Goal: Task Accomplishment & Management: Complete application form

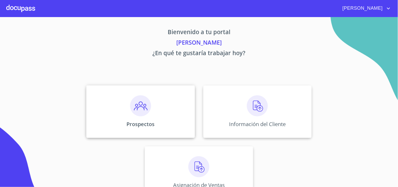
click at [146, 109] on img at bounding box center [140, 105] width 21 height 21
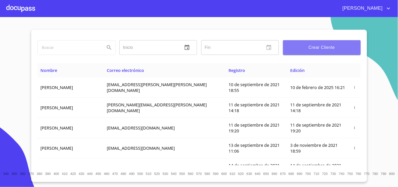
click at [332, 51] on button "Crear Cliente" at bounding box center [322, 47] width 78 height 15
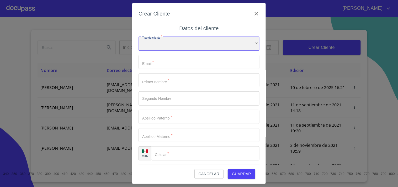
click at [176, 45] on div "​" at bounding box center [199, 44] width 121 height 14
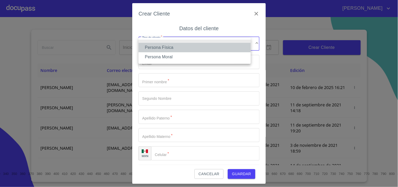
click at [174, 46] on li "Persona Física" at bounding box center [195, 47] width 112 height 9
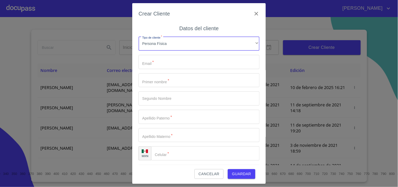
click at [166, 64] on input "Tipo de cliente   *" at bounding box center [199, 62] width 121 height 14
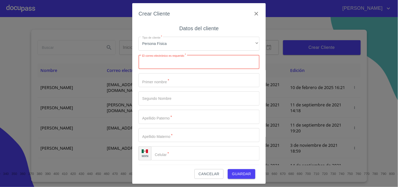
paste input "[EMAIL_ADDRESS][DOMAIN_NAME]"
type input "[EMAIL_ADDRESS][DOMAIN_NAME]"
click at [172, 82] on input "Tipo de cliente   *" at bounding box center [199, 80] width 121 height 14
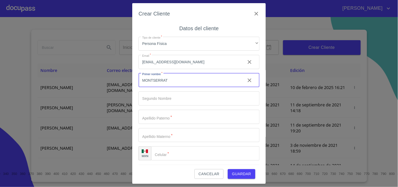
type input "MONTSERRAT"
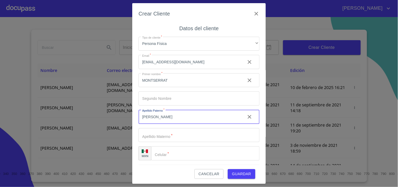
type input "[PERSON_NAME]"
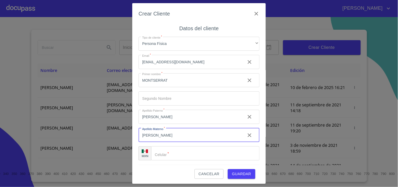
type input "[PERSON_NAME]"
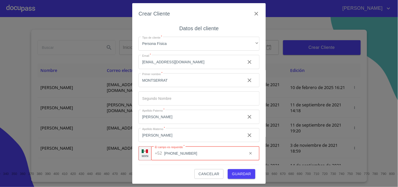
type input "[PHONE_NUMBER]"
click at [232, 171] on span "Guardar" at bounding box center [241, 174] width 19 height 7
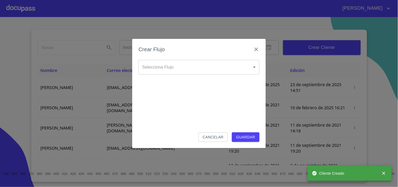
click at [180, 66] on body "[PERSON_NAME] ​ Fin ​ Crear Cliente Nombre Correo electrónico Registro Edición …" at bounding box center [199, 93] width 398 height 187
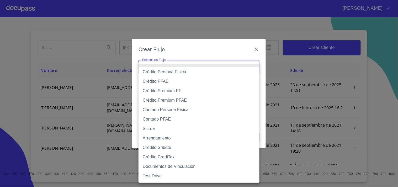
click at [176, 72] on li "Crédito Persona Física" at bounding box center [199, 71] width 121 height 9
type input "6009fb3c7d1714eb8809aa97"
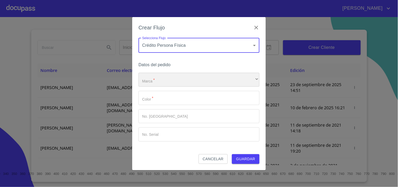
click at [165, 80] on div "​" at bounding box center [199, 80] width 121 height 14
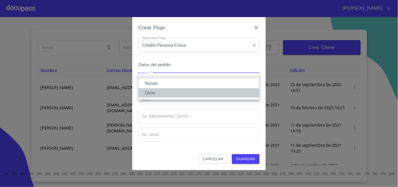
click at [156, 91] on li "Otros" at bounding box center [199, 92] width 121 height 9
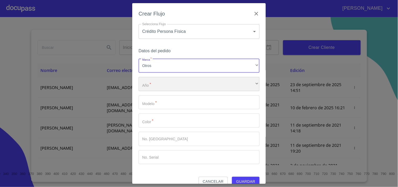
click at [163, 85] on div "​" at bounding box center [199, 84] width 121 height 14
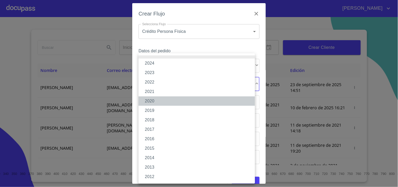
click at [156, 102] on li "2020" at bounding box center [197, 100] width 117 height 9
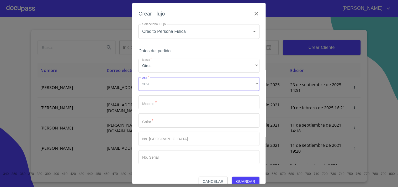
click at [165, 101] on input "Marca   *" at bounding box center [199, 102] width 121 height 14
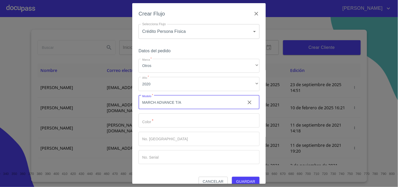
type input "MARCH ADVANCE T/A"
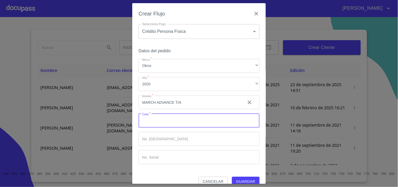
click at [185, 123] on input "Marca   *" at bounding box center [199, 120] width 121 height 14
type input "AZUL ELECTRICO"
click at [238, 177] on button "Guardar" at bounding box center [246, 182] width 28 height 10
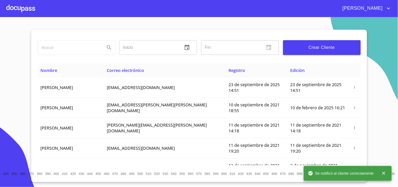
click at [32, 8] on div at bounding box center [20, 8] width 29 height 17
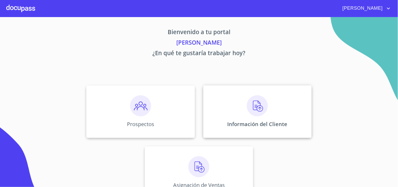
click at [254, 110] on img at bounding box center [257, 105] width 21 height 21
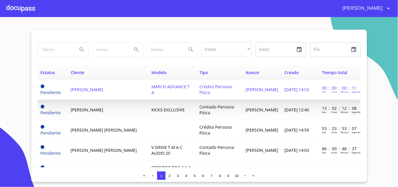
click at [103, 89] on span "[PERSON_NAME]" at bounding box center [87, 90] width 33 height 6
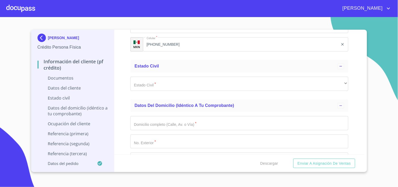
scroll to position [882, 0]
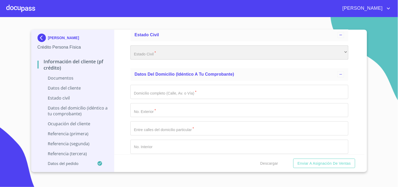
click at [155, 51] on div "​" at bounding box center [240, 52] width 218 height 14
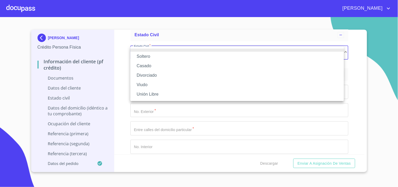
click at [169, 57] on li "Soltero" at bounding box center [238, 56] width 214 height 9
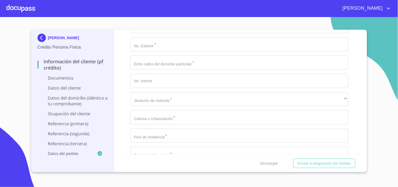
scroll to position [960, 0]
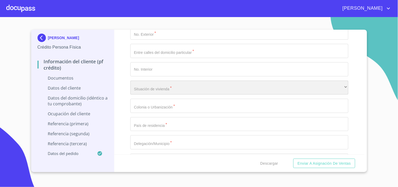
click at [168, 81] on div "​" at bounding box center [240, 88] width 218 height 14
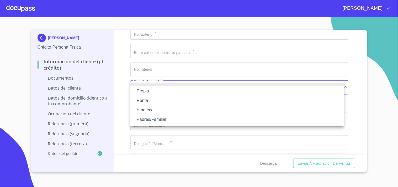
click at [148, 100] on li "Renta" at bounding box center [238, 100] width 214 height 9
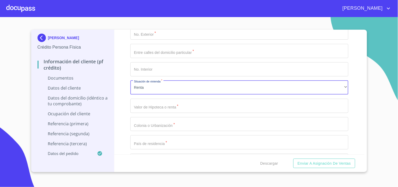
click at [158, 110] on input "Documento de identificación.   *" at bounding box center [240, 106] width 218 height 14
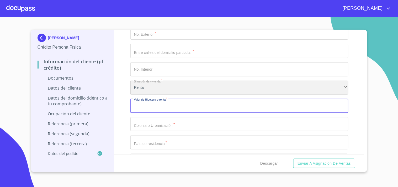
click at [173, 87] on div "Renta" at bounding box center [240, 88] width 218 height 14
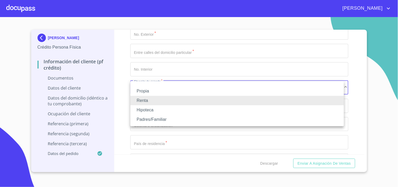
click at [152, 122] on li "Padres/Familiar" at bounding box center [238, 119] width 214 height 9
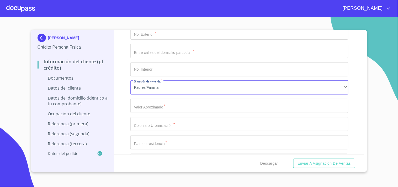
click at [159, 108] on input "Documento de identificación.   *" at bounding box center [240, 106] width 218 height 14
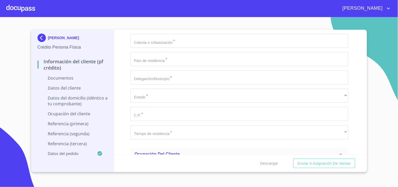
scroll to position [1046, 0]
type input "$1,500,000"
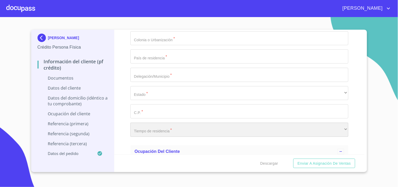
click at [166, 129] on div "​" at bounding box center [240, 130] width 218 height 14
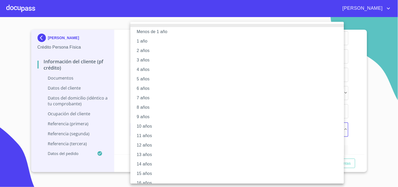
click at [147, 51] on li "2 años" at bounding box center [240, 50] width 218 height 9
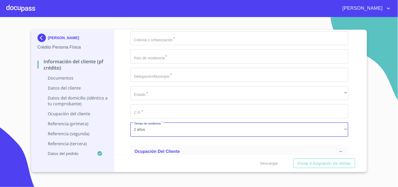
click at [364, 150] on div "[PERSON_NAME] Persona Física Información del cliente (PF crédito) Documentos Da…" at bounding box center [199, 101] width 336 height 142
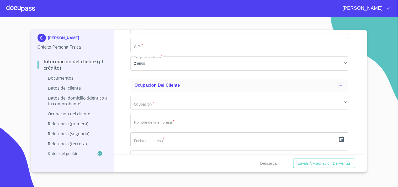
scroll to position [1139, 0]
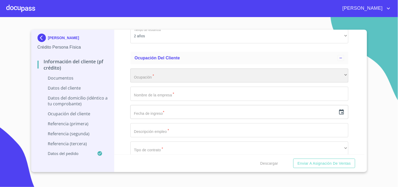
click at [162, 78] on div "​" at bounding box center [240, 76] width 218 height 14
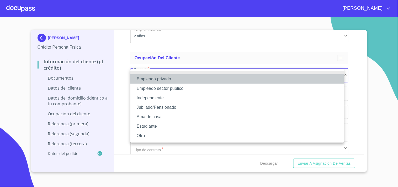
click at [162, 78] on li "Empleado privado" at bounding box center [238, 78] width 214 height 9
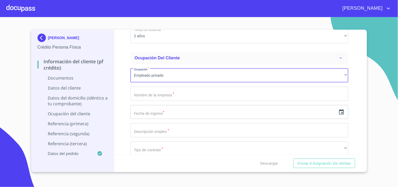
click at [161, 93] on input "Documento de identificación.   *" at bounding box center [240, 94] width 218 height 14
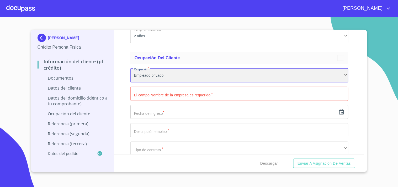
click at [173, 75] on div "Empleado privado" at bounding box center [240, 76] width 218 height 14
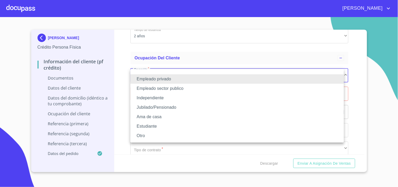
click at [157, 97] on li "Independiente" at bounding box center [238, 97] width 214 height 9
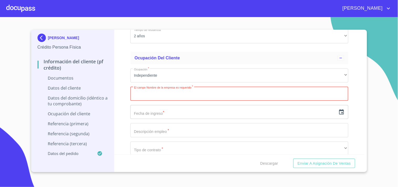
click at [226, 90] on input "Documento de identificación.   *" at bounding box center [240, 94] width 218 height 14
click at [339, 113] on icon "button" at bounding box center [342, 112] width 6 height 6
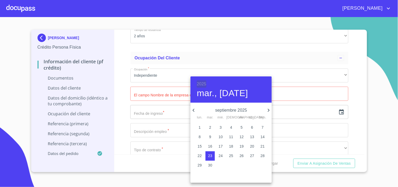
click at [198, 82] on h6 "2025" at bounding box center [201, 83] width 9 height 7
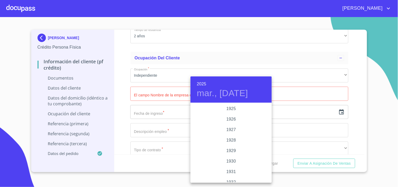
scroll to position [1019, 0]
click at [231, 117] on div "2023" at bounding box center [231, 119] width 81 height 11
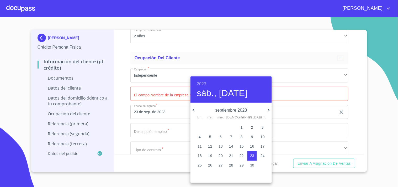
click at [268, 111] on icon "button" at bounding box center [269, 110] width 2 height 3
click at [267, 111] on icon "button" at bounding box center [269, 110] width 6 height 6
click at [200, 136] on p "4" at bounding box center [200, 136] width 2 height 5
type input "4 de dic. de 2023"
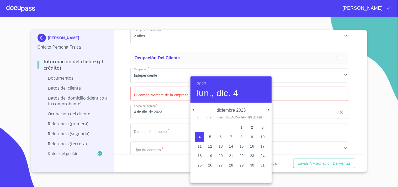
click at [122, 84] on div at bounding box center [199, 93] width 398 height 187
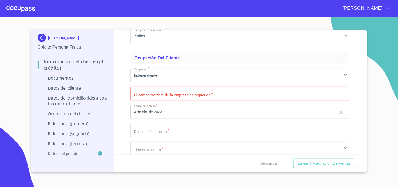
click at [179, 129] on input "Documento de identificación.   *" at bounding box center [240, 130] width 218 height 14
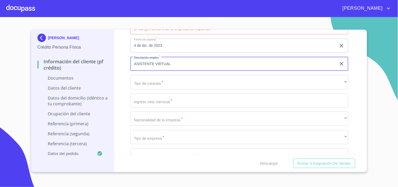
scroll to position [1213, 0]
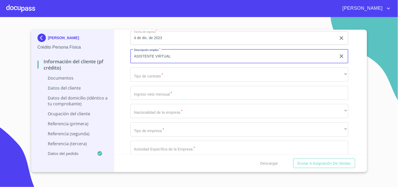
type input "ASISTENTE VIRTUAL"
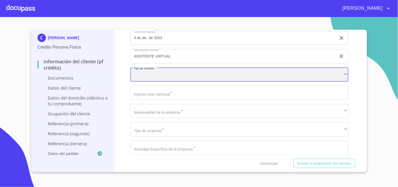
click at [172, 74] on div "​" at bounding box center [240, 74] width 218 height 14
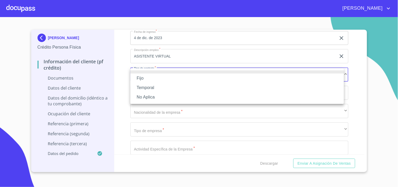
click at [143, 98] on li "No Aplica" at bounding box center [238, 96] width 214 height 9
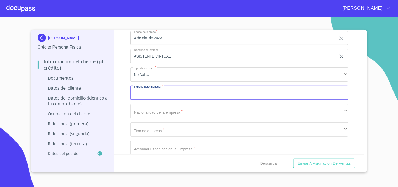
click at [150, 95] on input "Documento de identificación.   *" at bounding box center [240, 93] width 218 height 14
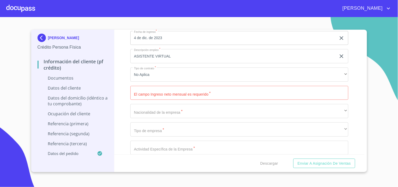
click at [179, 94] on input "Documento de identificación.   *" at bounding box center [240, 93] width 218 height 14
type input "."
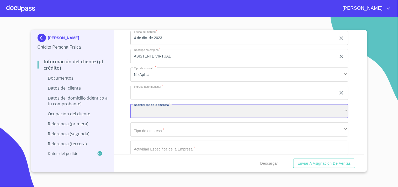
click at [164, 107] on div "​" at bounding box center [240, 111] width 218 height 14
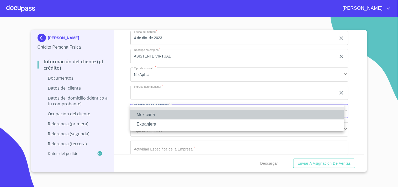
click at [148, 112] on li "Mexicana" at bounding box center [238, 114] width 214 height 9
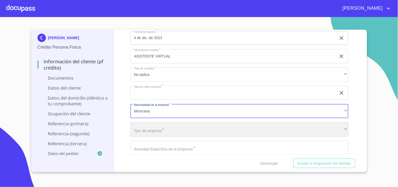
click at [155, 130] on div "​" at bounding box center [240, 129] width 218 height 14
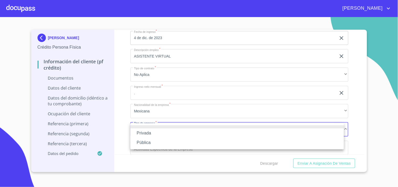
click at [149, 130] on li "Privada" at bounding box center [238, 132] width 214 height 9
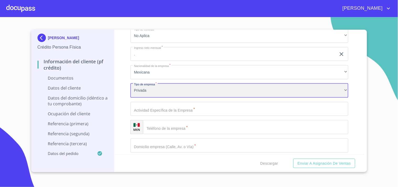
scroll to position [1268, 0]
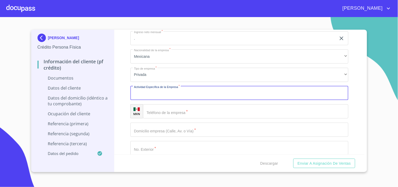
click at [166, 90] on input "Documento de identificación.   *" at bounding box center [240, 93] width 218 height 14
type input "MANEJO DE REDES SOCIALES"
click at [207, 114] on input "Documento de identificación.   *" at bounding box center [246, 111] width 206 height 14
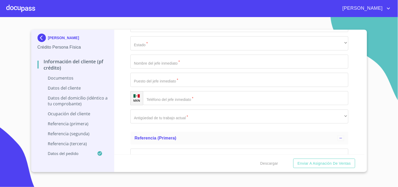
scroll to position [1467, 0]
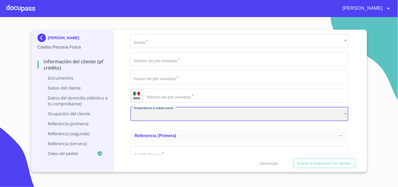
click at [177, 116] on div "​" at bounding box center [240, 114] width 218 height 14
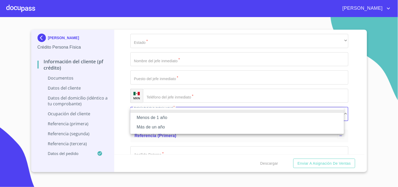
click at [154, 124] on li "Más de un año" at bounding box center [238, 126] width 214 height 9
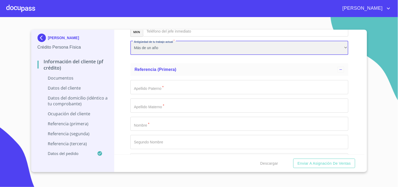
scroll to position [1545, 0]
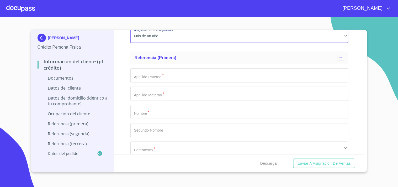
click at [356, 151] on div "Información del cliente (PF crédito) Documentos Documento de identificación.   …" at bounding box center [240, 92] width 250 height 125
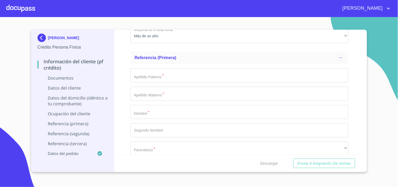
click at [359, 153] on div "Información del cliente (PF crédito) Documentos Documento de identificación.   …" at bounding box center [240, 92] width 250 height 125
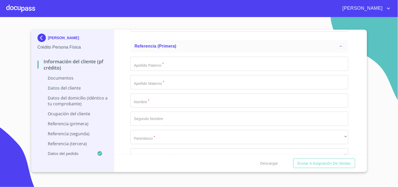
click at [178, 64] on input "Documento de identificación.   *" at bounding box center [240, 64] width 218 height 14
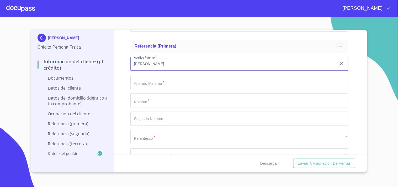
type input "[PERSON_NAME]"
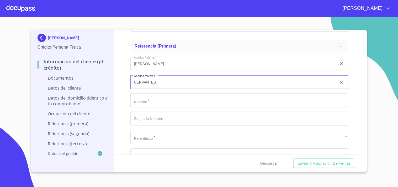
type input "CERVANTES"
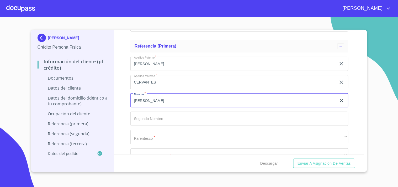
type input "[PERSON_NAME]"
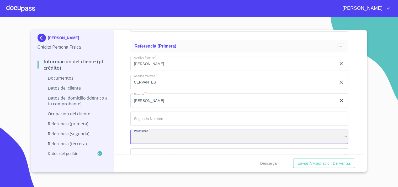
click at [147, 138] on div "​" at bounding box center [240, 137] width 218 height 14
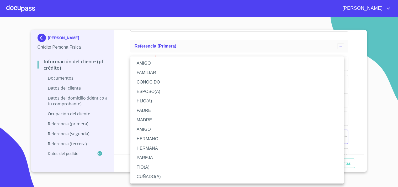
click at [145, 119] on li "MADRE" at bounding box center [238, 119] width 214 height 9
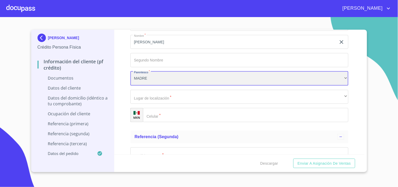
scroll to position [1619, 0]
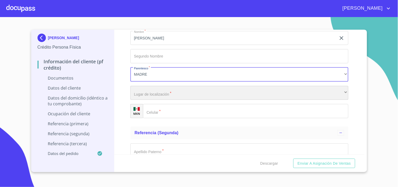
click at [185, 95] on div "​" at bounding box center [240, 93] width 218 height 14
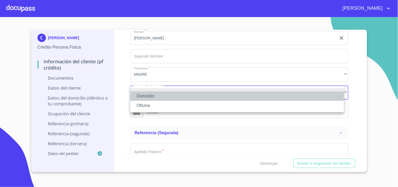
click at [161, 97] on li "Domicilio" at bounding box center [238, 95] width 214 height 9
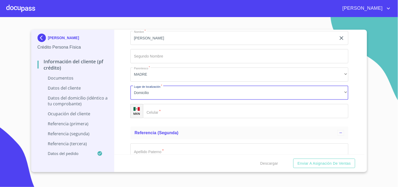
click at [182, 113] on input "Documento de identificación.   *" at bounding box center [246, 111] width 206 height 14
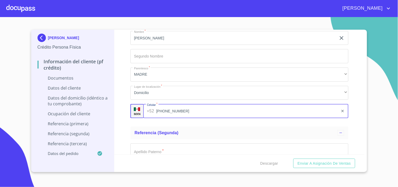
type input "[PHONE_NUMBER]"
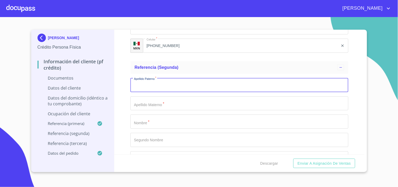
scroll to position [1692, 0]
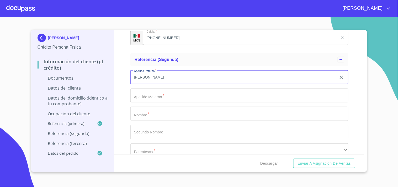
type input "[PERSON_NAME]"
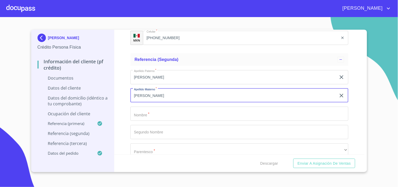
type input "[PERSON_NAME]"
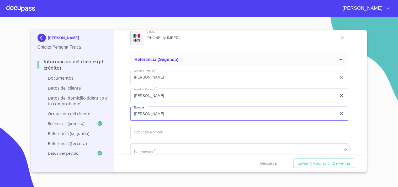
type input "[PERSON_NAME]"
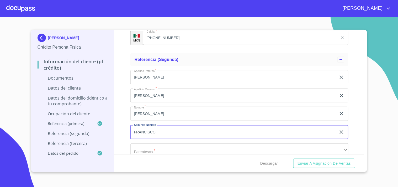
type input "FRANCISCO"
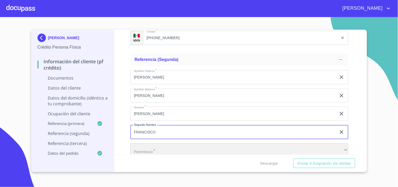
scroll to position [1695, 0]
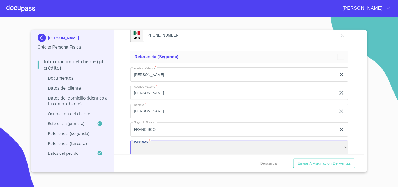
click at [145, 147] on div "​" at bounding box center [240, 148] width 218 height 14
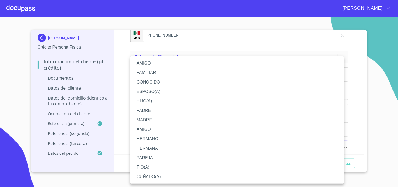
click at [150, 111] on li "PADRE" at bounding box center [238, 110] width 214 height 9
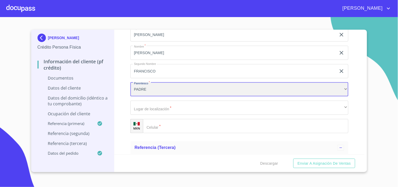
scroll to position [1788, 0]
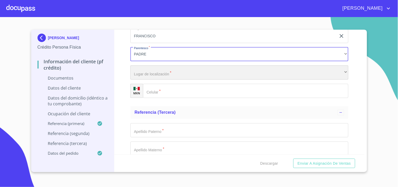
click at [172, 74] on div "​" at bounding box center [240, 72] width 218 height 14
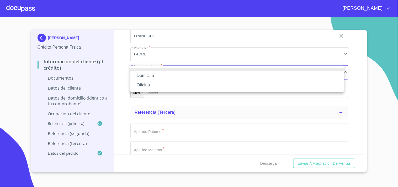
click at [156, 75] on li "Domicilio" at bounding box center [238, 75] width 214 height 9
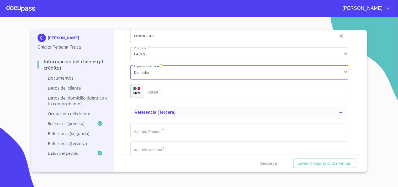
click at [178, 90] on input "Documento de identificación.   *" at bounding box center [246, 91] width 206 height 14
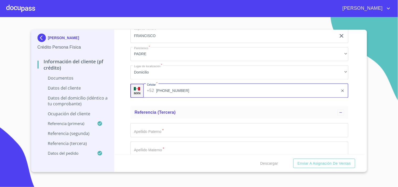
type input "[PHONE_NUMBER]"
click at [169, 132] on input "Documento de identificación.   *" at bounding box center [240, 130] width 218 height 14
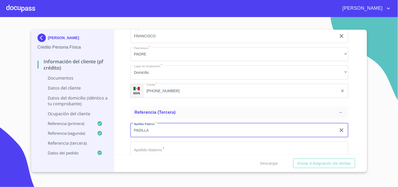
type input "PADILLA"
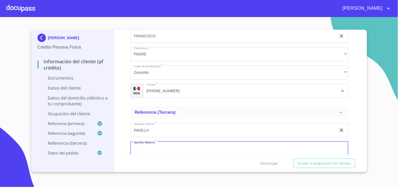
scroll to position [1789, 0]
type input "[PERSON_NAME]"
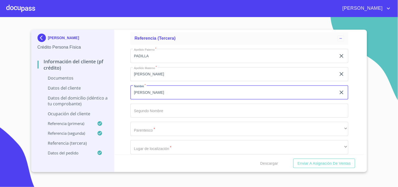
type input "[PERSON_NAME]"
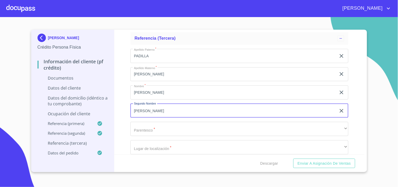
type input "[PERSON_NAME]"
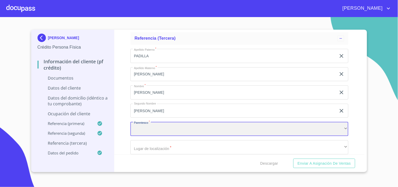
click at [169, 130] on div "​" at bounding box center [240, 129] width 218 height 14
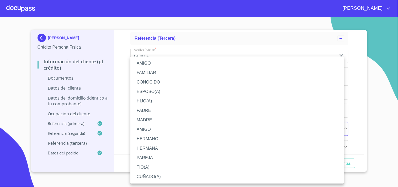
click at [152, 70] on li "FAMILIAR" at bounding box center [238, 72] width 214 height 9
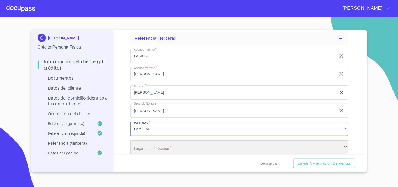
click at [156, 146] on div "​" at bounding box center [240, 147] width 218 height 14
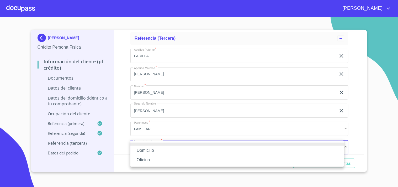
click at [153, 148] on li "Domicilio" at bounding box center [238, 150] width 214 height 9
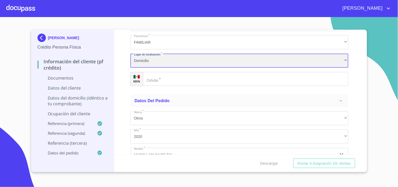
scroll to position [1945, 0]
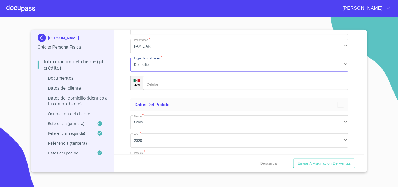
click at [171, 85] on input "Documento de identificación.   *" at bounding box center [246, 83] width 206 height 14
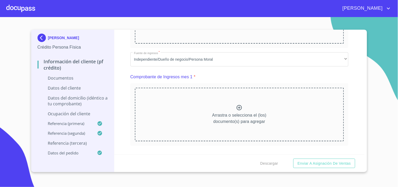
scroll to position [17, 0]
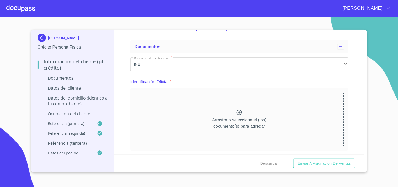
type input "[PHONE_NUMBER]"
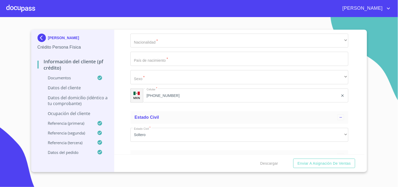
scroll to position [1554, 0]
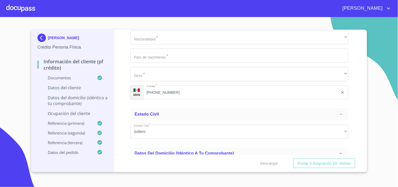
click at [191, 8] on input "Documento de identificación.   *" at bounding box center [240, 1] width 218 height 14
paste input "GOSM030721MJCNLNA9"
click at [143, 8] on input "GOSM030721MJCNLNA9" at bounding box center [234, 1] width 206 height 14
type input "GOSM030721MJCNLNA9"
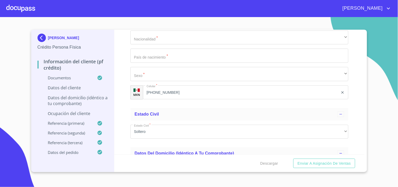
paste input "GOSM030721MJCNLNA9"
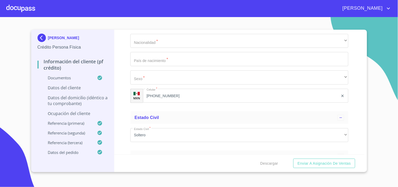
scroll to position [1563, 0]
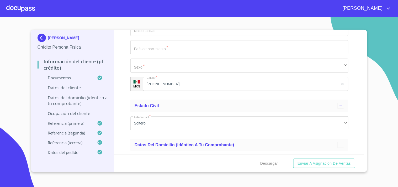
type input "GOSM0307215T8"
click at [152, 18] on input "Documento de identificación.   *" at bounding box center [240, 11] width 218 height 14
type input "2276561649"
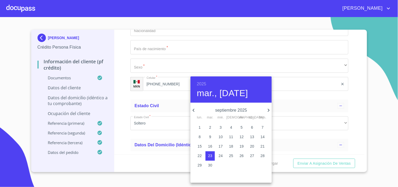
click at [198, 82] on h6 "2025" at bounding box center [201, 83] width 9 height 7
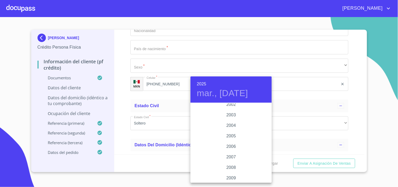
scroll to position [812, 0]
click at [230, 115] on div "2003" at bounding box center [231, 116] width 81 height 11
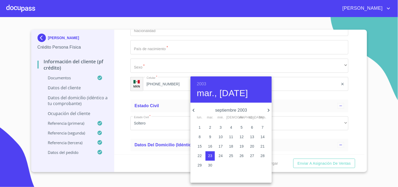
click at [194, 110] on icon "button" at bounding box center [194, 110] width 6 height 6
click at [267, 110] on icon "button" at bounding box center [269, 110] width 6 height 6
click at [200, 156] on p "21" at bounding box center [200, 155] width 4 height 5
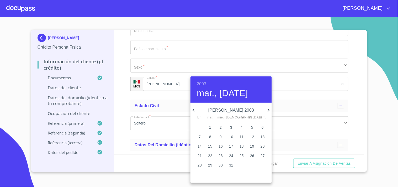
type input "21 de [DATE]. de 2003"
click at [123, 107] on div at bounding box center [199, 93] width 398 height 187
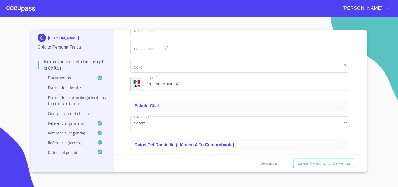
click at [361, 151] on div "Información del cliente (PF crédito) Documentos Documento de identificación.   …" at bounding box center [240, 92] width 250 height 125
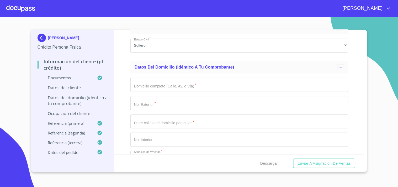
scroll to position [1664, 0]
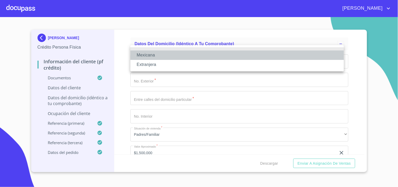
click at [156, 56] on li "Mexicana" at bounding box center [238, 54] width 214 height 9
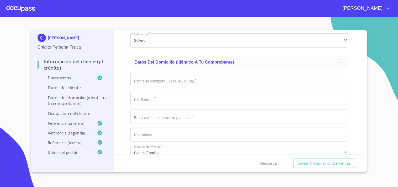
type input "[GEOGRAPHIC_DATA]"
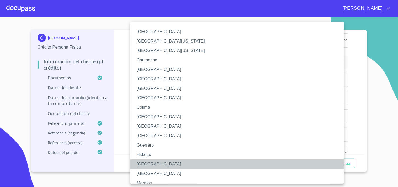
click at [146, 165] on li "[GEOGRAPHIC_DATA]" at bounding box center [240, 163] width 218 height 9
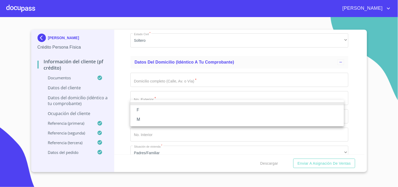
click at [141, 111] on li "F" at bounding box center [238, 109] width 214 height 9
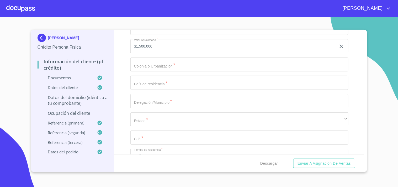
scroll to position [1800, 0]
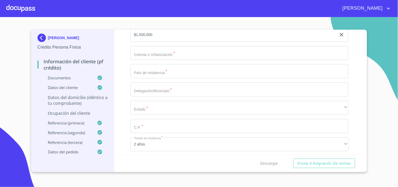
type input "[PERSON_NAME] DE [PERSON_NAME]"
type input "299"
type input "A"
type input "[PERSON_NAME] [PERSON_NAME]"
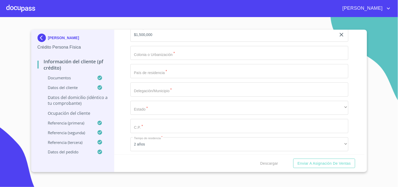
type input "A"
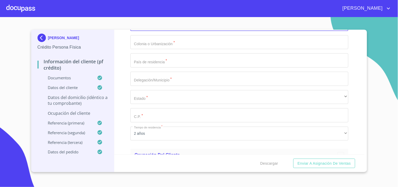
scroll to position [1885, 0]
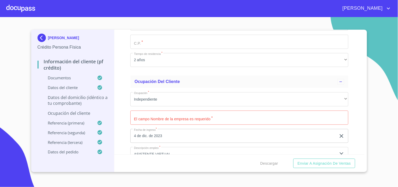
type input "MORELOS"
type input "[GEOGRAPHIC_DATA]"
type input "OCOTLAN"
click at [162, 31] on div "​" at bounding box center [240, 24] width 218 height 14
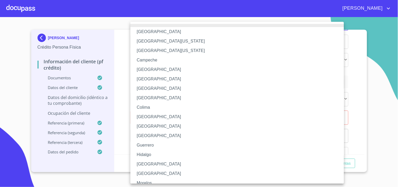
click at [145, 164] on li "[GEOGRAPHIC_DATA]" at bounding box center [240, 163] width 218 height 9
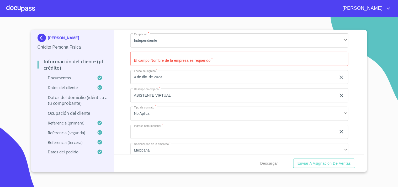
scroll to position [1959, 0]
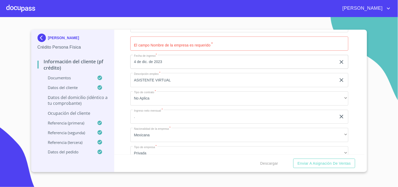
type input "47810"
click at [358, 119] on div "Información del cliente (PF crédito) Documentos Documento de identificación.   …" at bounding box center [240, 92] width 250 height 125
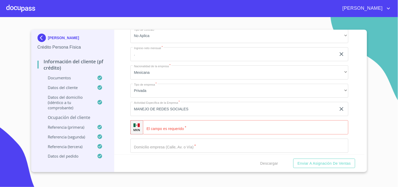
scroll to position [2068, 0]
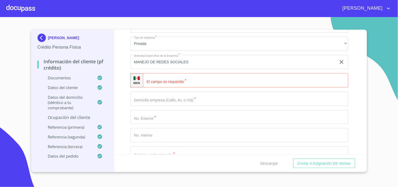
type input "MONTSERRTA"
type input "[PERSON_NAME]"
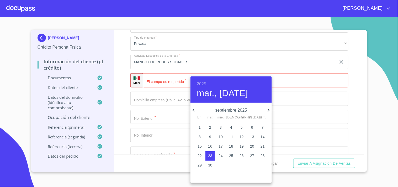
click at [204, 82] on h6 "2025" at bounding box center [201, 83] width 9 height 7
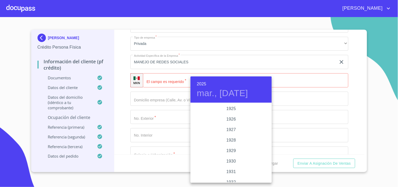
scroll to position [1019, 0]
click at [231, 119] on div "2023" at bounding box center [231, 119] width 81 height 11
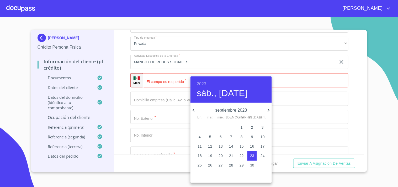
click at [195, 109] on icon "button" at bounding box center [194, 110] width 6 height 6
click at [267, 111] on icon "button" at bounding box center [269, 110] width 6 height 6
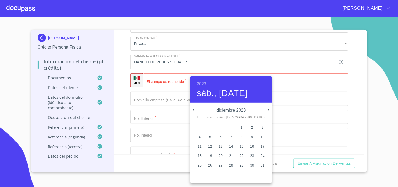
click at [201, 136] on p "4" at bounding box center [200, 136] width 2 height 5
type input "4 de dic. de 2023"
click at [124, 82] on div at bounding box center [199, 93] width 398 height 187
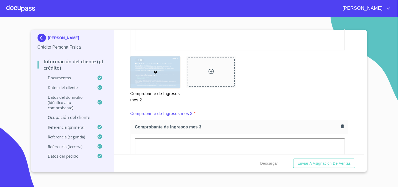
scroll to position [829, 0]
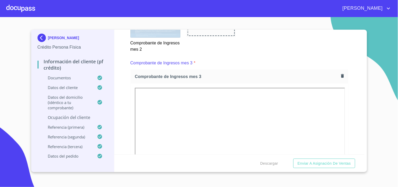
click at [365, 151] on div "[PERSON_NAME] Persona Física Información del cliente (PF crédito) Documentos Da…" at bounding box center [199, 101] width 336 height 142
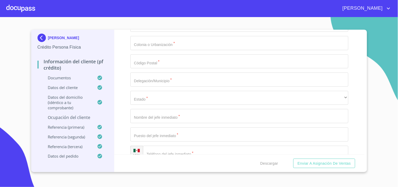
scroll to position [2191, 0]
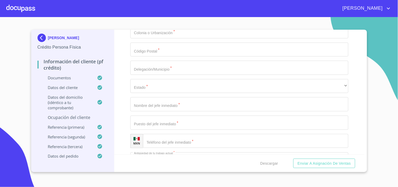
type input "[PHONE_NUMBER]"
type input "[PERSON_NAME] DE [PERSON_NAME]"
type input "299"
type input "A"
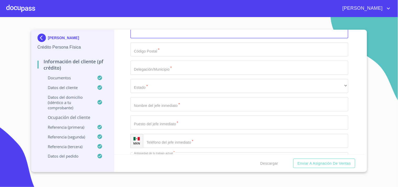
scroll to position [2198, 0]
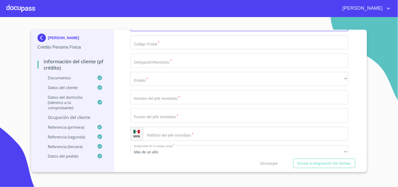
type input "MORELOS"
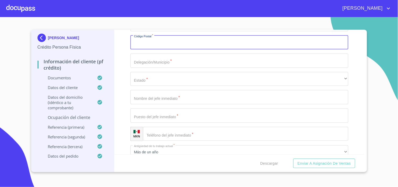
scroll to position [2271, 0]
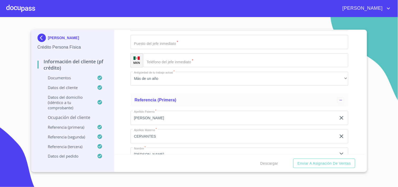
type input "47810"
type input "OCOTLAN"
click at [181, 13] on div "​" at bounding box center [240, 5] width 218 height 14
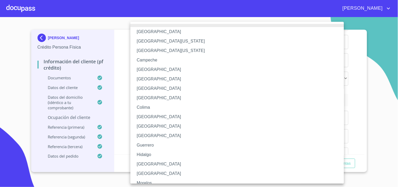
click at [145, 163] on li "[GEOGRAPHIC_DATA]" at bounding box center [240, 163] width 218 height 9
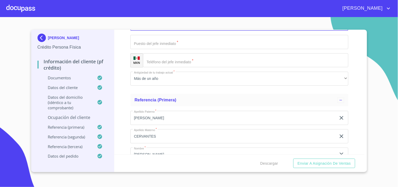
type input "[PERSON_NAME]"
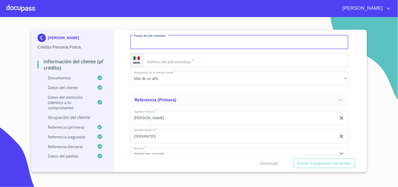
scroll to position [2344, 0]
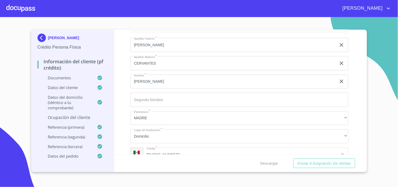
type input "P"
type input "PROPIETARIA"
type input "[PHONE_NUMBER]"
click at [203, 143] on ul "Referencia (primera) Apellido [PERSON_NAME]   * [PERSON_NAME] ​ Apellido Matern…" at bounding box center [240, 93] width 218 height 149
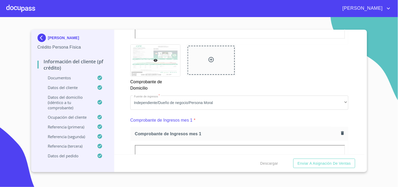
scroll to position [93, 0]
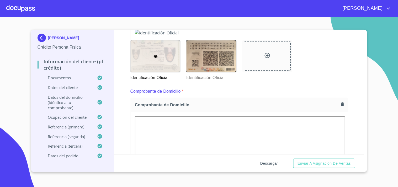
click at [269, 163] on span "Descargar" at bounding box center [270, 163] width 18 height 7
click at [131, 40] on div at bounding box center [240, 33] width 218 height 14
click at [275, 162] on span "Descargar" at bounding box center [270, 163] width 18 height 7
click at [318, 161] on span "Enviar a Asignación de Ventas" at bounding box center [324, 163] width 53 height 7
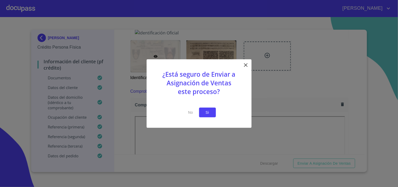
click at [205, 112] on span "Si" at bounding box center [208, 112] width 8 height 7
